Goal: Understand process/instructions

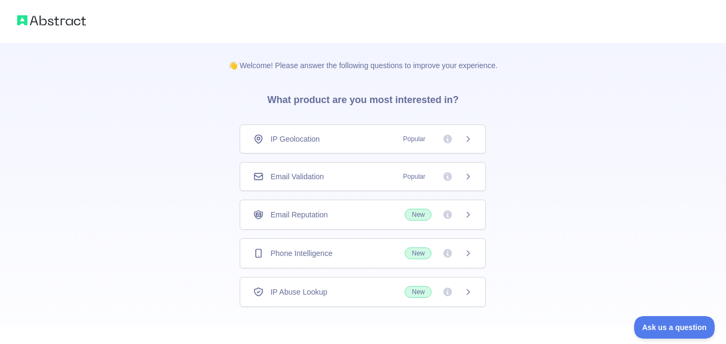
click at [316, 185] on div "Email Validation Popular" at bounding box center [363, 176] width 246 height 29
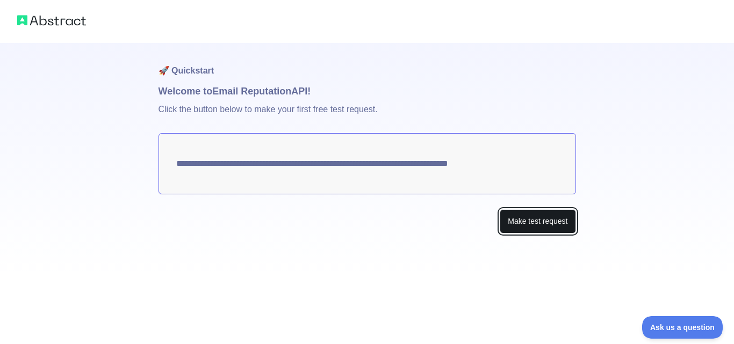
click at [522, 214] on button "Make test request" at bounding box center [537, 221] width 76 height 24
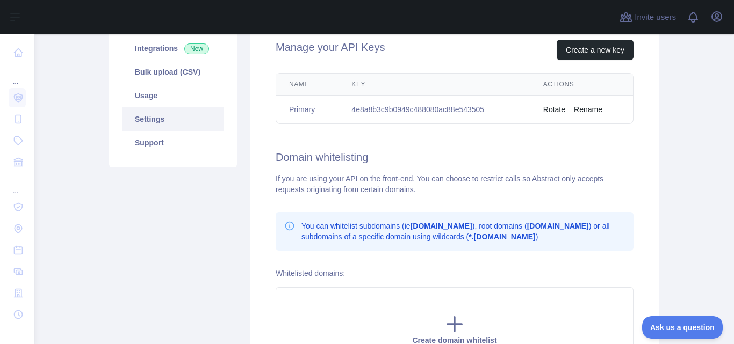
click at [413, 113] on td "4e8a8b3c9b0949c488080ac88e543505" at bounding box center [433, 110] width 191 height 28
copy td "4e8a8b3c9b0949c488080ac88e543505"
